Goal: Transaction & Acquisition: Purchase product/service

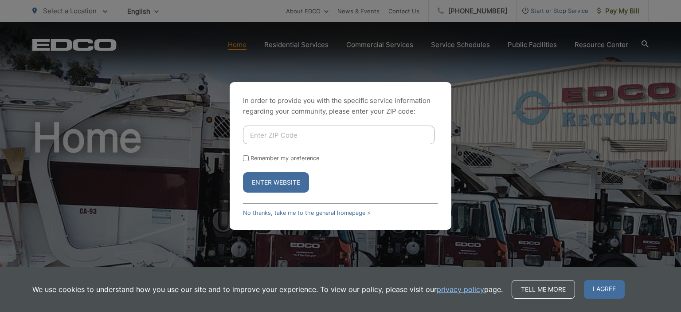
click at [272, 136] on input "Enter ZIP Code" at bounding box center [339, 135] width 192 height 19
type input "92028"
click at [285, 185] on button "Enter Website" at bounding box center [276, 182] width 66 height 20
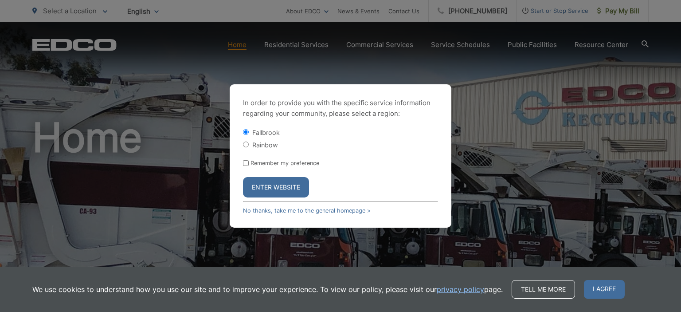
click at [289, 187] on button "Enter Website" at bounding box center [276, 187] width 66 height 20
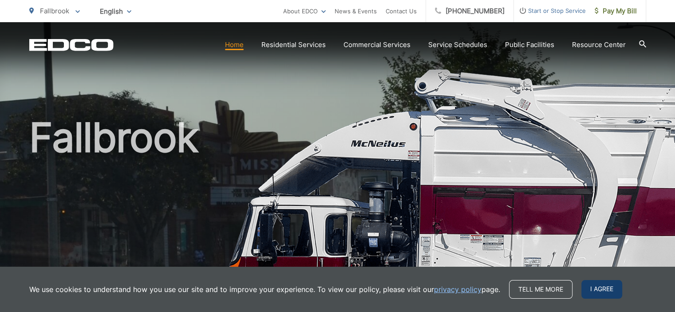
click at [606, 292] on span "I agree" at bounding box center [601, 289] width 41 height 19
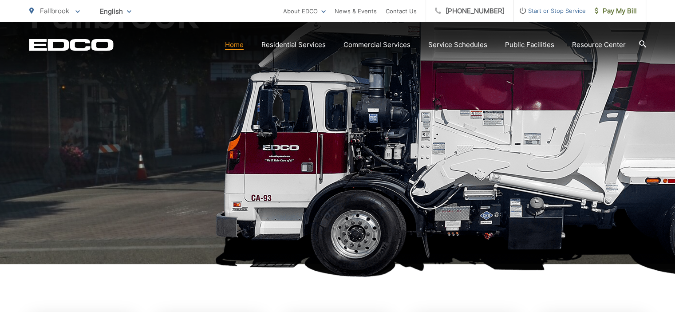
scroll to position [355, 0]
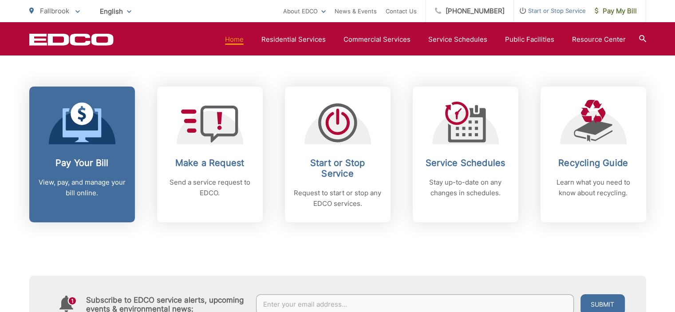
click at [58, 130] on div at bounding box center [82, 122] width 67 height 44
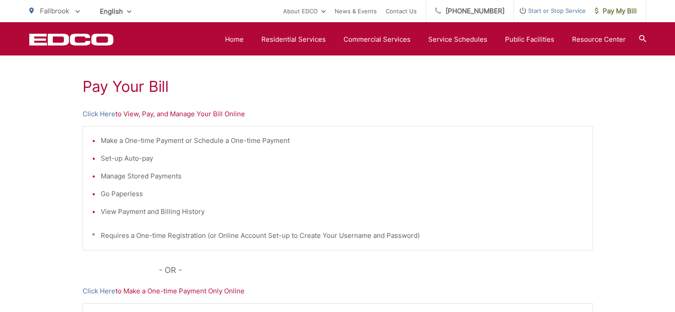
scroll to position [133, 0]
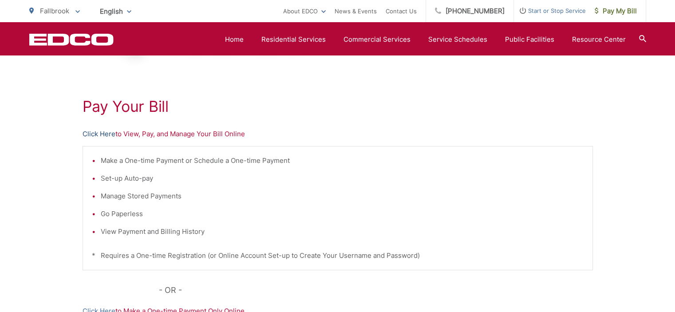
click at [105, 135] on link "Click Here" at bounding box center [99, 134] width 33 height 11
